Goal: Task Accomplishment & Management: Complete application form

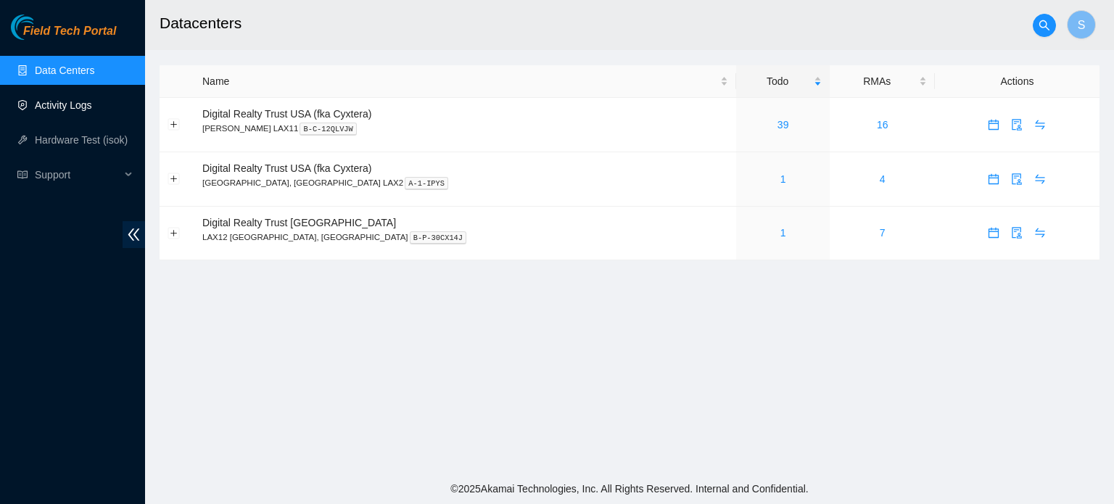
click at [74, 101] on link "Activity Logs" at bounding box center [63, 105] width 57 height 12
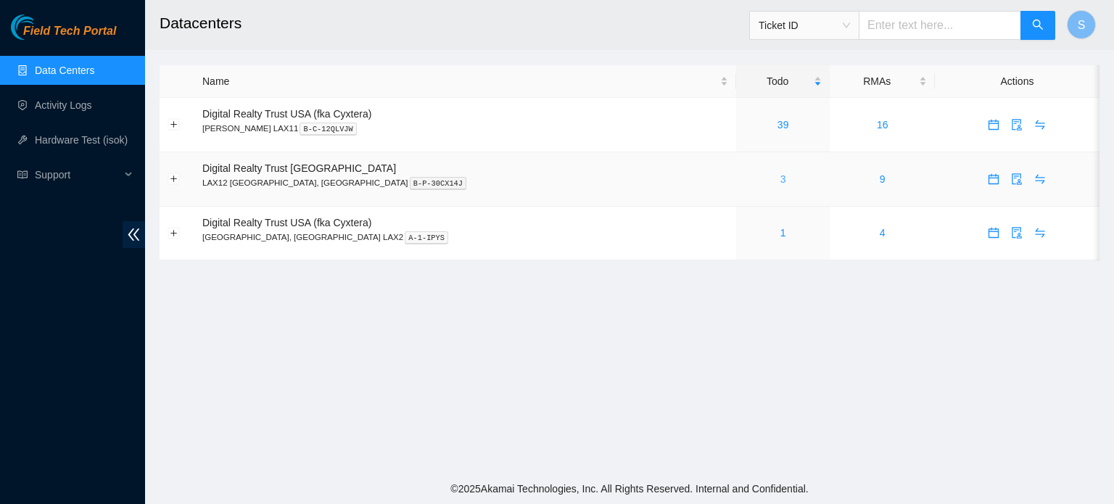
click at [780, 178] on link "3" at bounding box center [783, 179] width 6 height 12
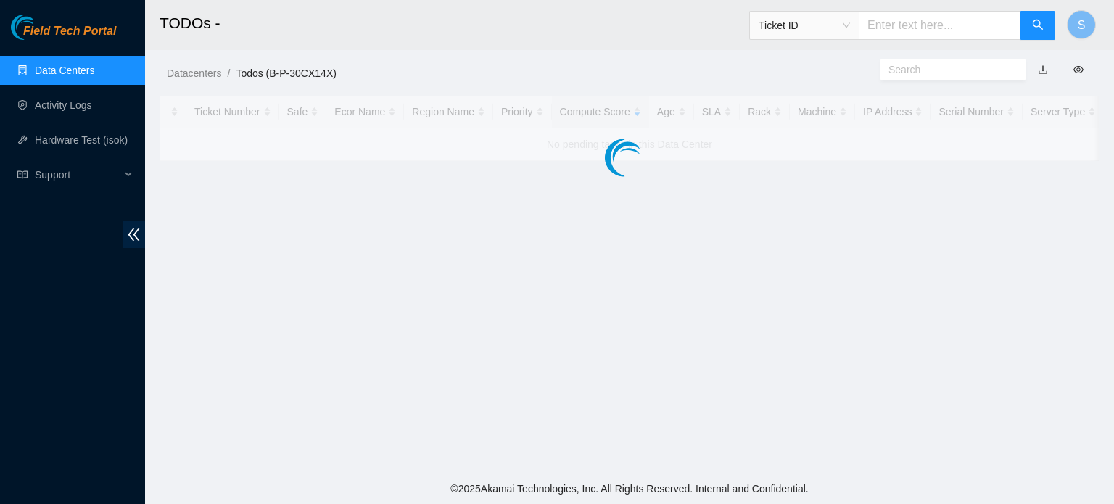
click at [702, 177] on main "TODOs - Ticket ID S Datacenters / Todos (B-P-30CX14X) / Ticket Number Safe Ecor…" at bounding box center [629, 237] width 969 height 474
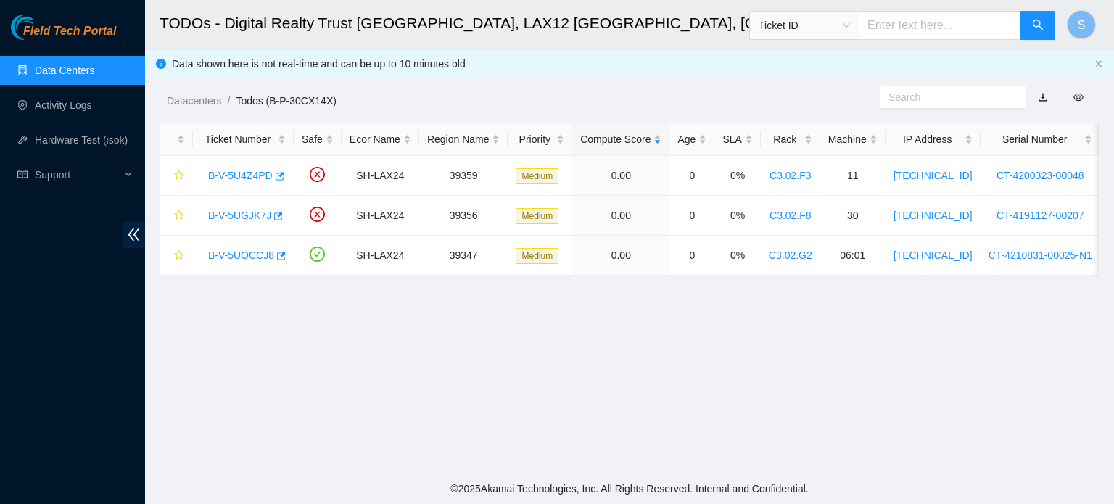
click at [71, 69] on link "Data Centers" at bounding box center [64, 71] width 59 height 12
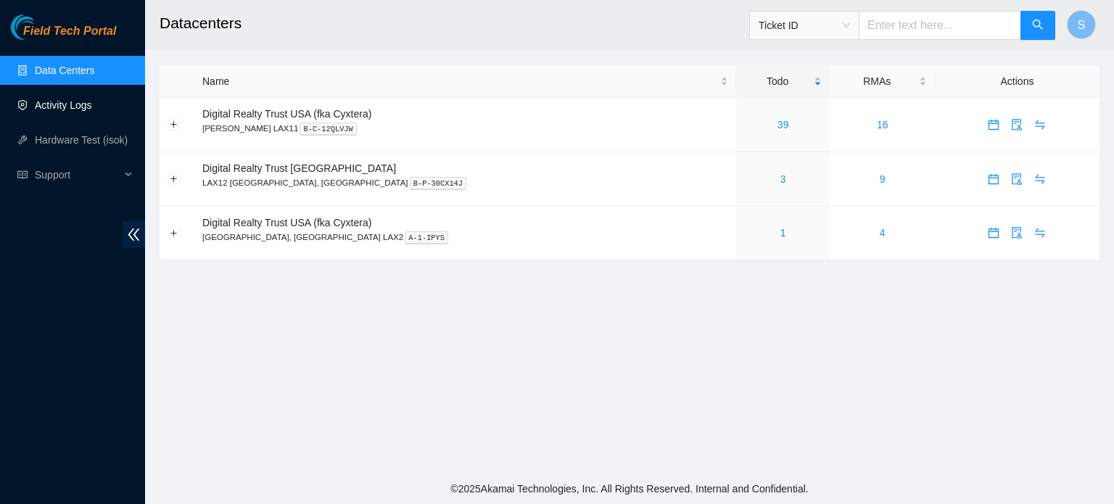
click at [80, 99] on link "Activity Logs" at bounding box center [63, 105] width 57 height 12
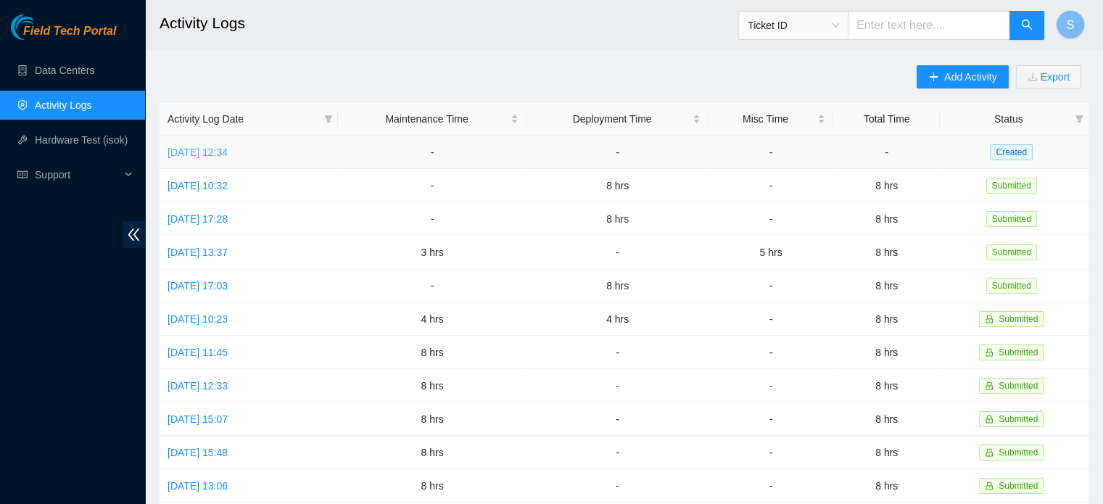
click at [228, 151] on link "[DATE] 12:34" at bounding box center [198, 152] width 60 height 12
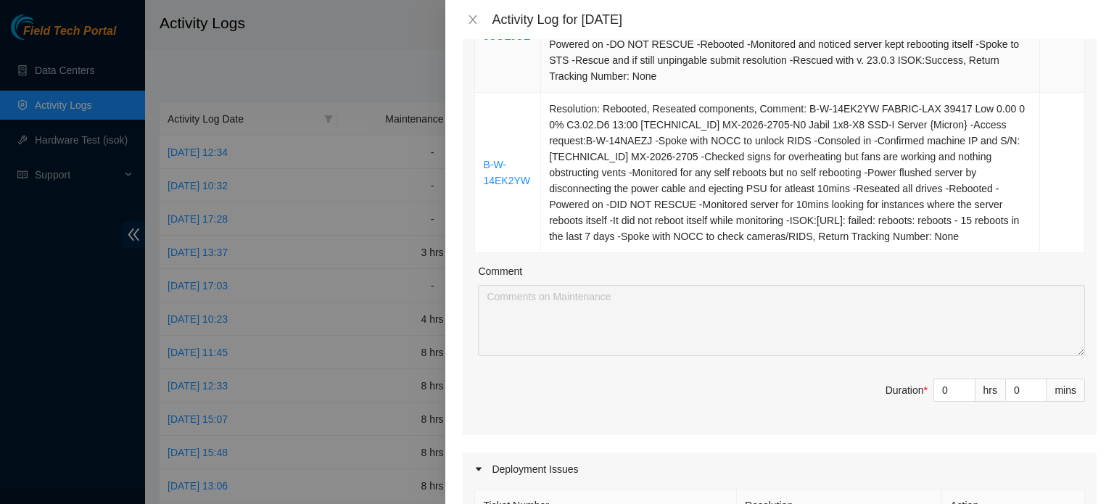
scroll to position [363, 0]
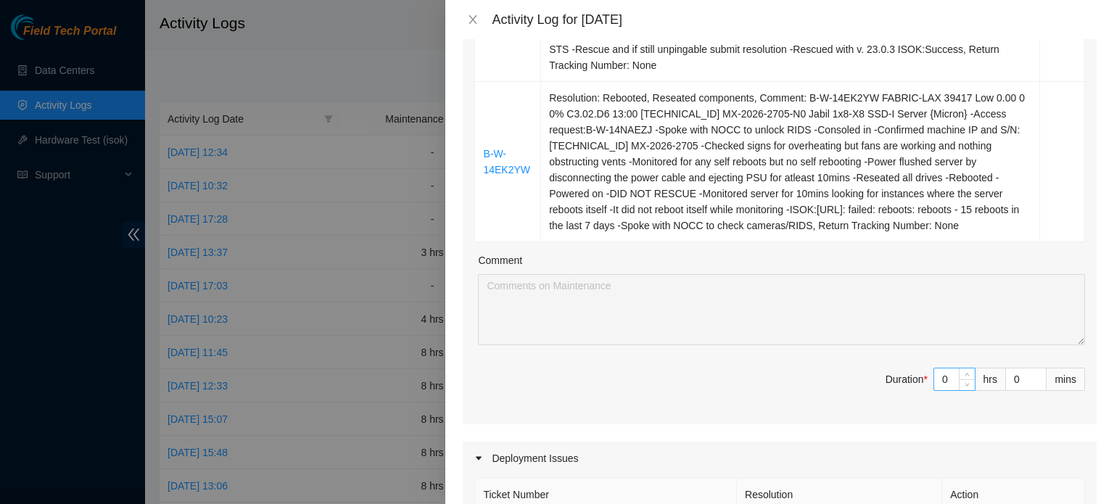
click at [942, 368] on input "0" at bounding box center [954, 379] width 41 height 22
type input "8"
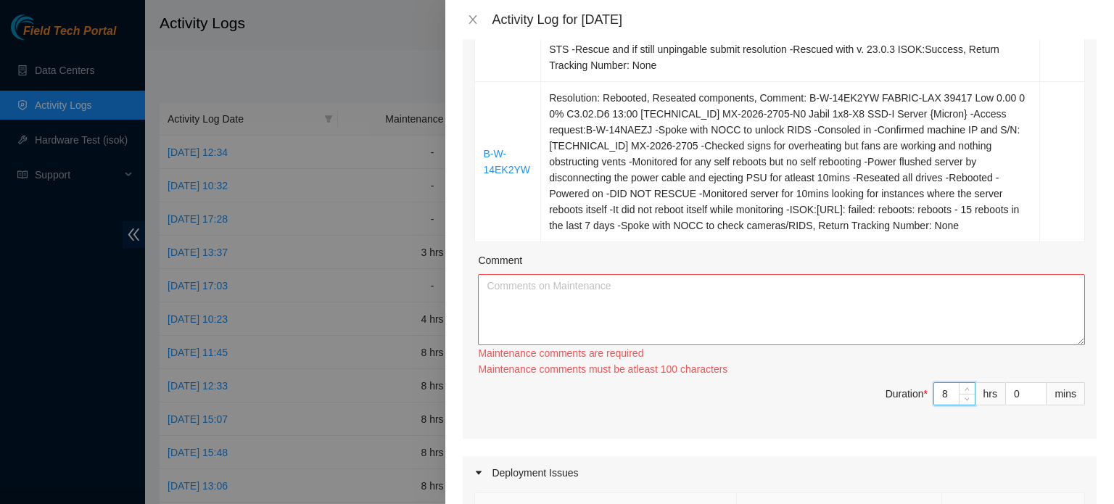
type input "8"
click at [887, 276] on textarea "Comment" at bounding box center [781, 309] width 607 height 71
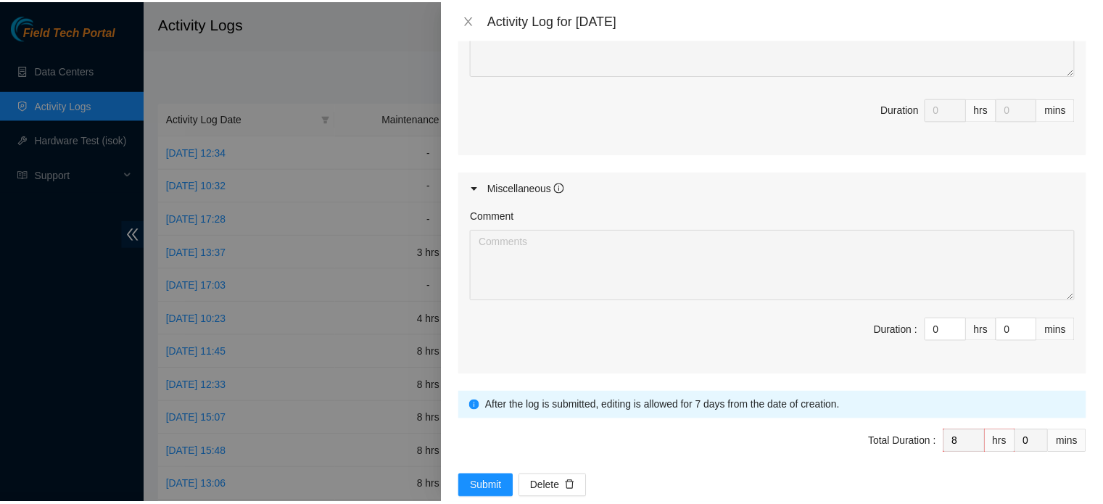
scroll to position [943, 0]
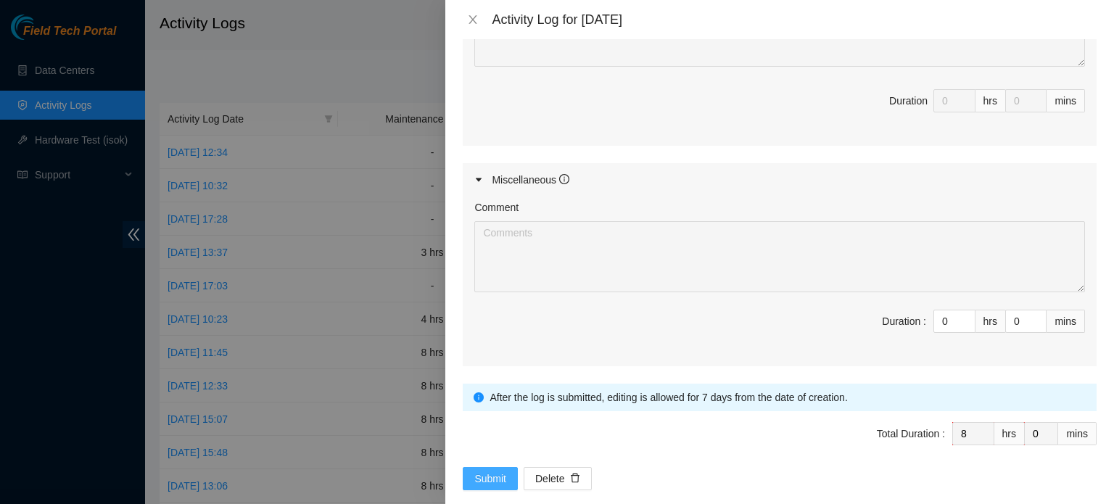
type textarea "Started my day logging into my akamai field tech portal and worked on the last …"
click at [492, 471] on span "Submit" at bounding box center [490, 479] width 32 height 16
